Goal: Task Accomplishment & Management: Use online tool/utility

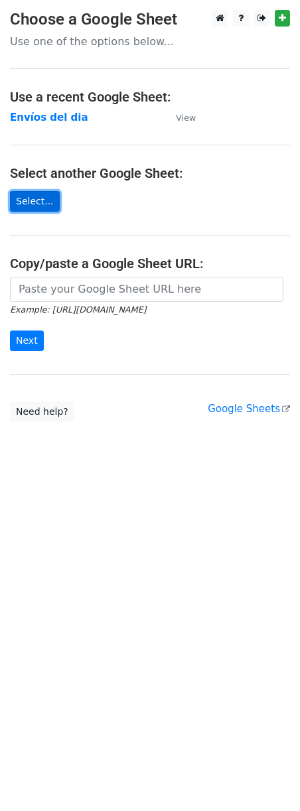
click at [34, 210] on link "Select..." at bounding box center [35, 201] width 50 height 21
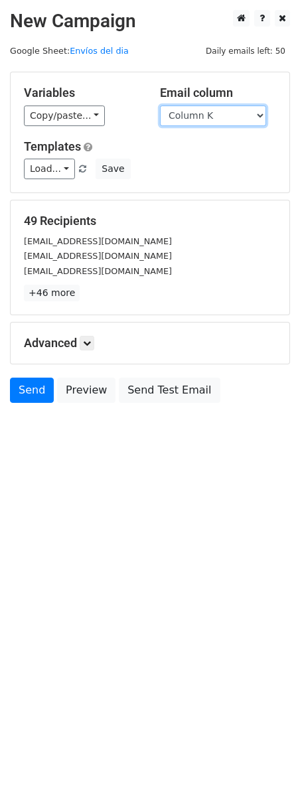
click at [234, 117] on select "Column A Column B Column C Column D Column E Column F Column G Column H Column …" at bounding box center [213, 115] width 106 height 21
click at [160, 105] on select "Column A Column B Column C Column D Column E Column F Column G Column H Column …" at bounding box center [213, 115] width 106 height 21
click at [230, 112] on select "Column A Column B Column C Column D Column E Column F Column G Column H Column …" at bounding box center [213, 115] width 106 height 21
select select "Column K"
click at [160, 105] on select "Column A Column B Column C Column D Column E Column F Column G Column H Column …" at bounding box center [213, 115] width 106 height 21
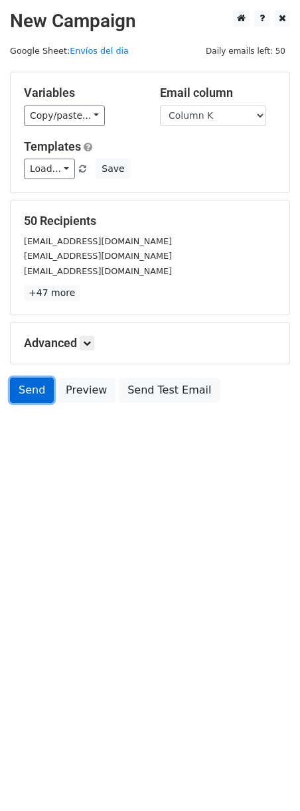
click at [37, 393] on link "Send" at bounding box center [32, 389] width 44 height 25
